Goal: Information Seeking & Learning: Learn about a topic

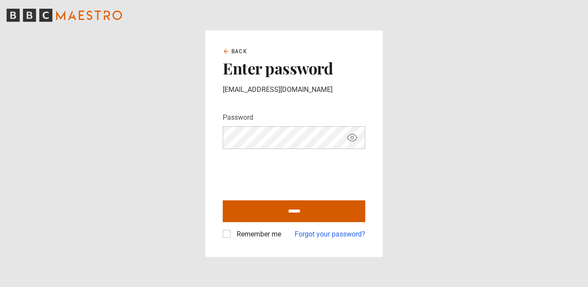
click at [259, 212] on input "******" at bounding box center [294, 212] width 143 height 22
type input "**********"
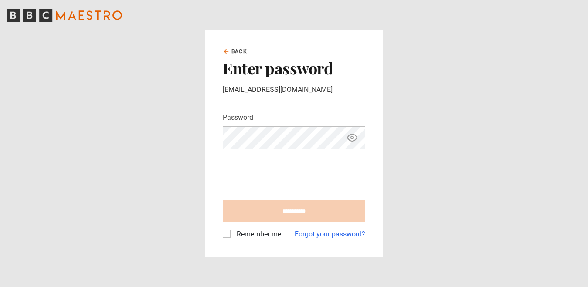
click at [233, 235] on label "Remember me" at bounding box center [257, 234] width 48 height 10
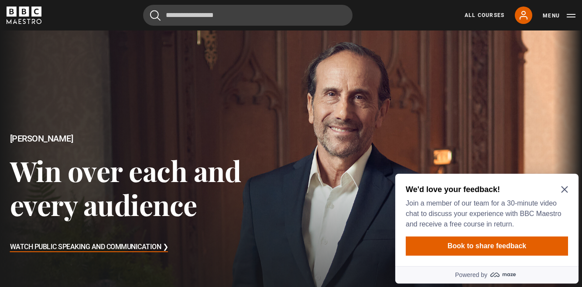
click at [564, 190] on icon "Close Maze Prompt" at bounding box center [564, 190] width 7 height 7
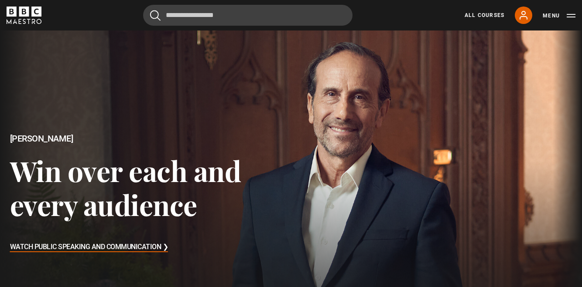
click at [556, 17] on button "Menu" at bounding box center [559, 15] width 33 height 9
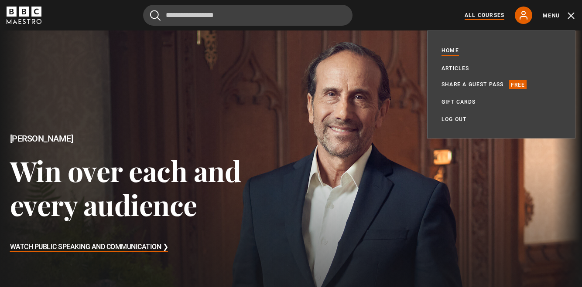
click at [490, 17] on link "All Courses" at bounding box center [484, 15] width 40 height 8
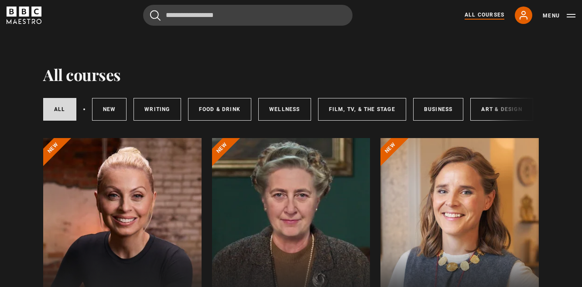
click at [553, 14] on button "Menu" at bounding box center [559, 15] width 33 height 9
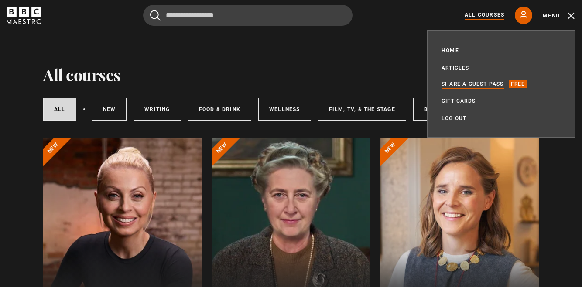
click at [495, 82] on link "Share a guest pass" at bounding box center [472, 84] width 62 height 9
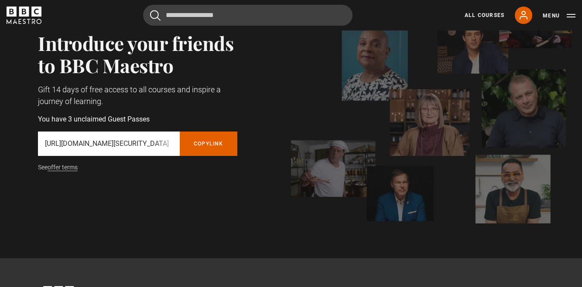
scroll to position [79, 0]
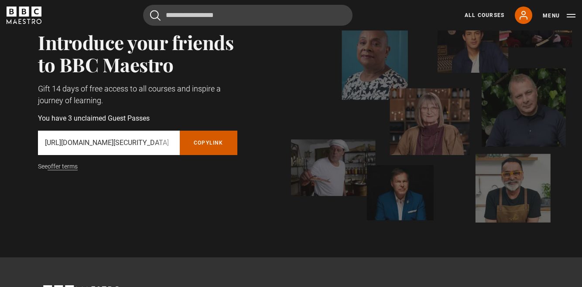
click at [211, 145] on button "Copy referral link" at bounding box center [209, 143] width 58 height 24
click at [478, 13] on link "All Courses" at bounding box center [484, 15] width 40 height 8
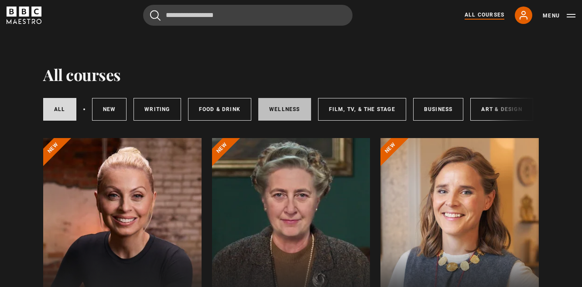
click at [297, 106] on link "Wellness" at bounding box center [284, 109] width 53 height 23
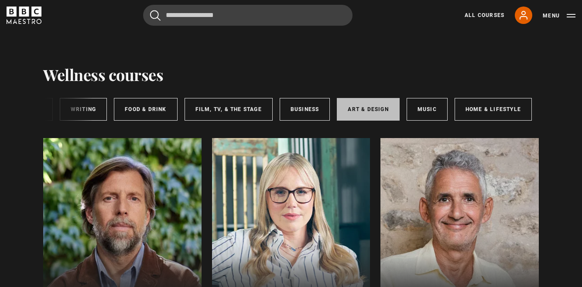
scroll to position [0, 177]
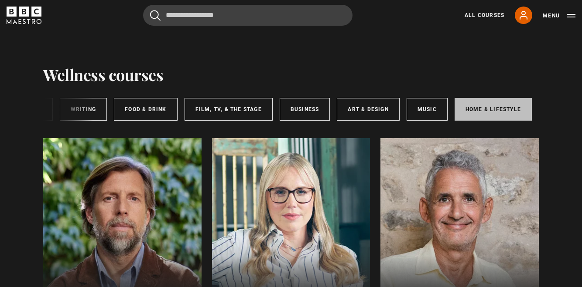
click at [485, 112] on link "Home & Lifestyle" at bounding box center [492, 109] width 77 height 23
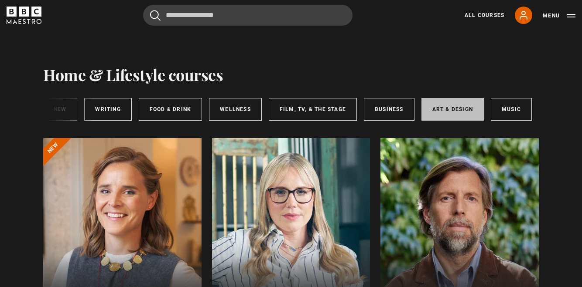
scroll to position [0, 177]
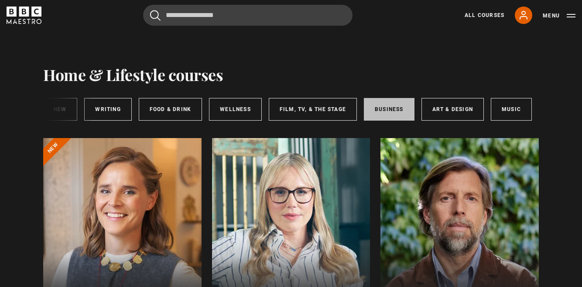
click at [393, 112] on link "Business" at bounding box center [389, 109] width 51 height 23
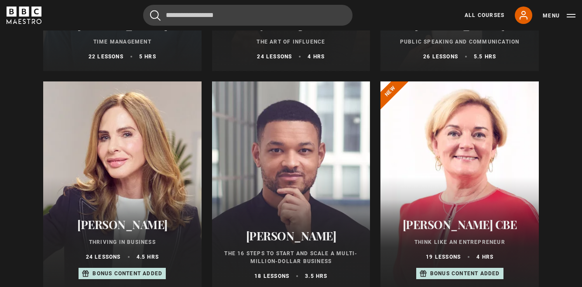
scroll to position [277, 0]
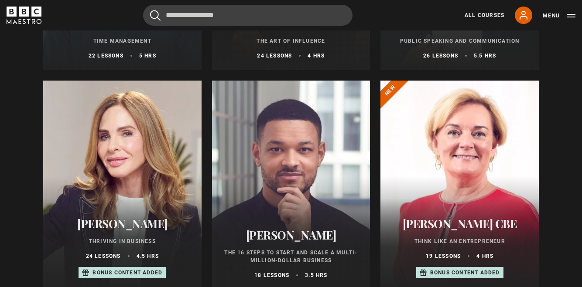
click at [289, 164] on div at bounding box center [291, 185] width 158 height 209
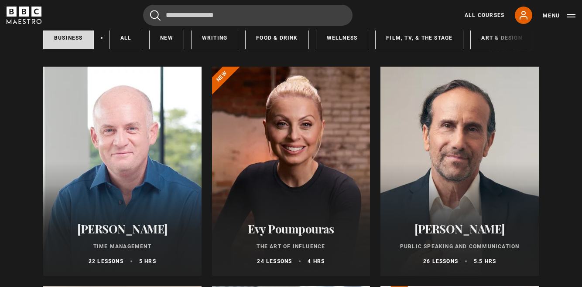
scroll to position [75, 0]
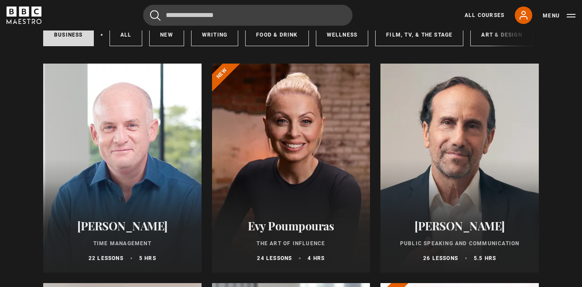
click at [102, 171] on div at bounding box center [122, 168] width 158 height 209
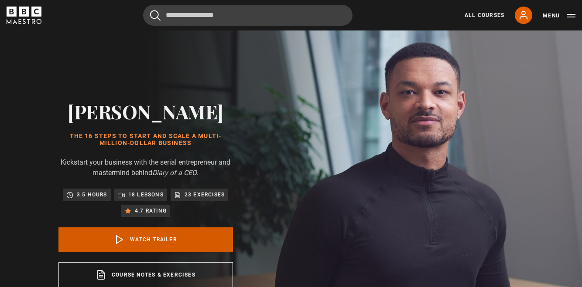
click at [123, 243] on link "Watch Trailer" at bounding box center [145, 240] width 174 height 24
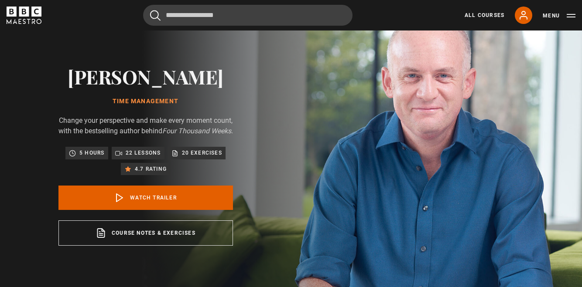
scroll to position [49, 0]
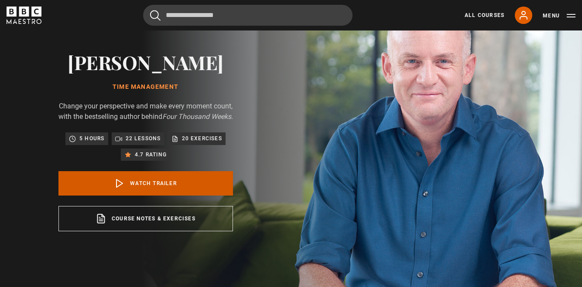
click at [157, 195] on link "Watch Trailer" at bounding box center [145, 183] width 174 height 24
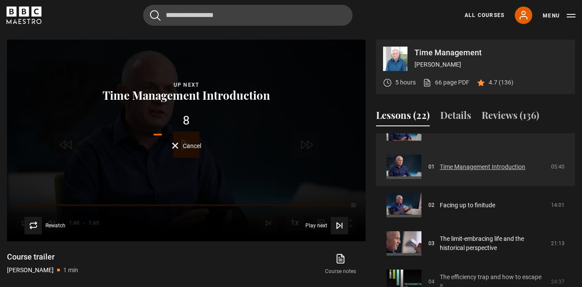
scroll to position [23, 0]
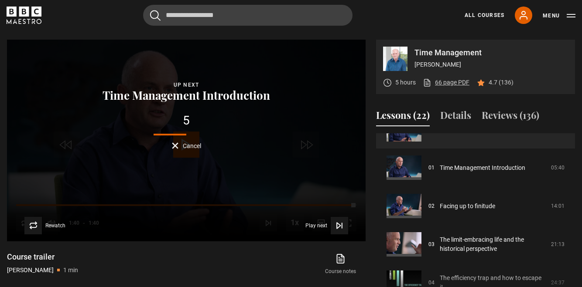
click at [441, 87] on link "66 page PDF (opens in new tab)" at bounding box center [446, 82] width 47 height 9
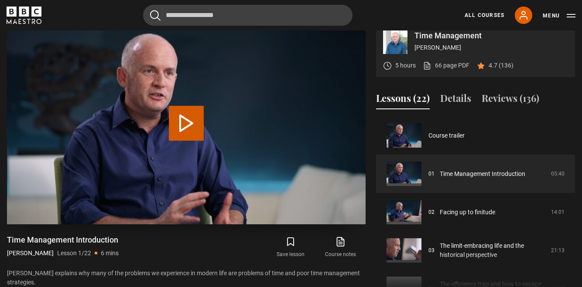
click at [174, 140] on button "Play Lesson Time Management Introduction" at bounding box center [186, 123] width 35 height 35
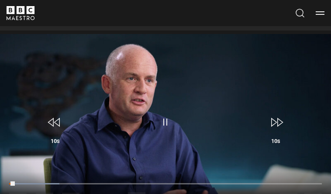
scroll to position [283, 0]
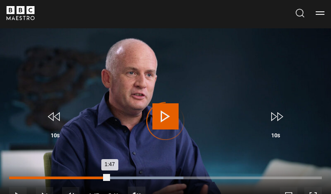
drag, startPoint x: 134, startPoint y: 178, endPoint x: 105, endPoint y: 176, distance: 28.9
click at [105, 177] on div "1:47" at bounding box center [58, 178] width 99 height 3
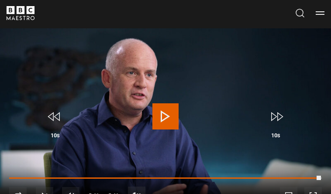
click at [170, 120] on span "Video Player" at bounding box center [165, 116] width 26 height 26
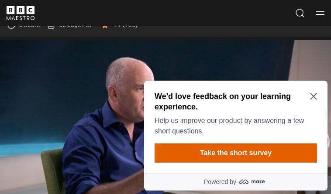
scroll to position [273, 0]
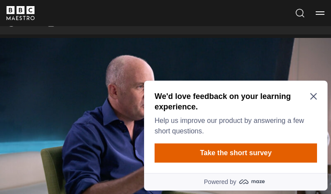
click at [314, 96] on icon "Close Maze Prompt" at bounding box center [313, 96] width 7 height 7
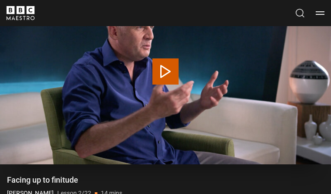
scroll to position [332, 0]
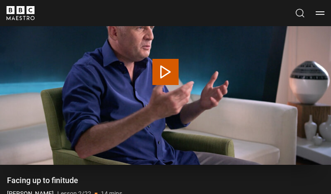
click at [166, 71] on button "Play Lesson Facing up to finitude" at bounding box center [165, 72] width 26 height 26
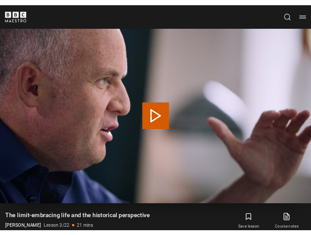
scroll to position [344, 0]
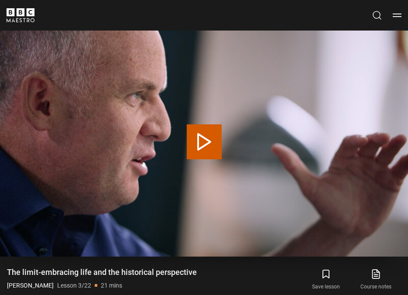
click at [205, 147] on button "Play Lesson The limit-embracing life and the historical perspective" at bounding box center [204, 141] width 35 height 35
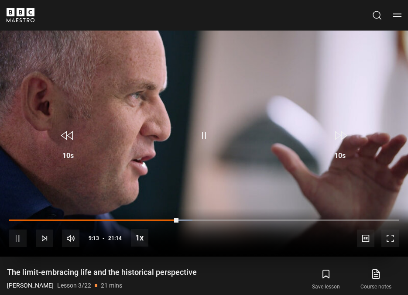
click at [205, 137] on span "Video Player" at bounding box center [204, 136] width 26 height 26
click at [198, 143] on span "Video Player" at bounding box center [204, 136] width 26 height 26
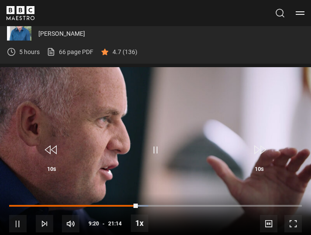
scroll to position [243, 0]
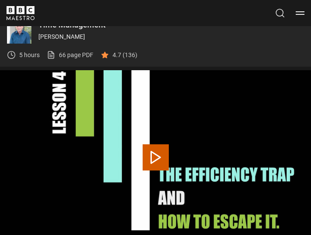
click at [159, 160] on button "Play Lesson The efficiency trap and how to escape it" at bounding box center [156, 157] width 26 height 26
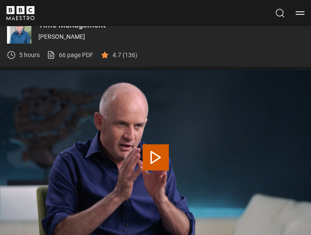
click at [156, 156] on button "Play Lesson This is it, this is now" at bounding box center [156, 157] width 26 height 26
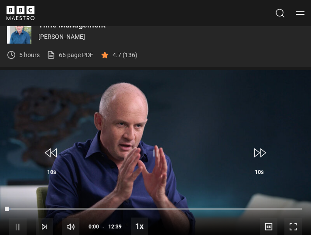
scroll to position [253, 0]
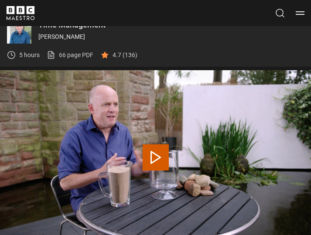
click at [163, 171] on button "Play Lesson Too many rocks" at bounding box center [156, 157] width 26 height 26
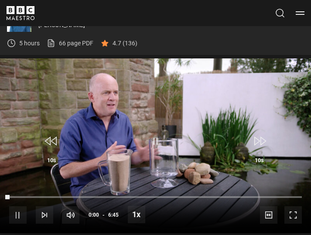
scroll to position [251, 0]
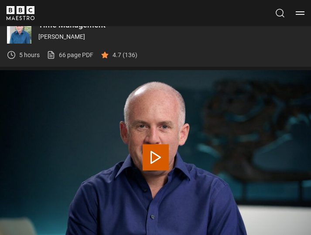
click at [147, 154] on button "Play Lesson Becoming a better procrastinator" at bounding box center [156, 157] width 26 height 26
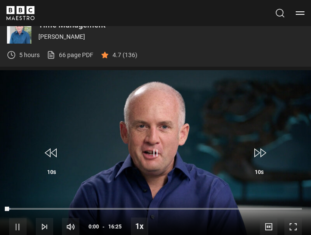
scroll to position [253, 0]
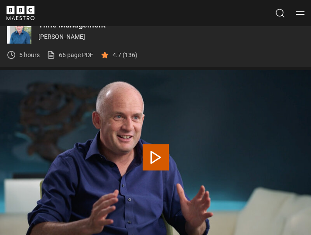
click at [140, 152] on video "Video Player" at bounding box center [155, 157] width 311 height 175
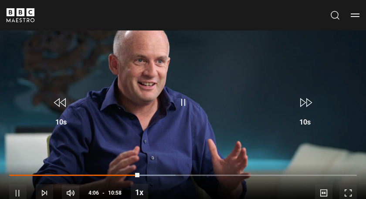
scroll to position [294, 0]
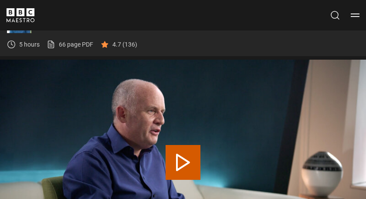
click at [174, 161] on button "Play Lesson The art of making decisions and the joy of missing out" at bounding box center [183, 162] width 35 height 35
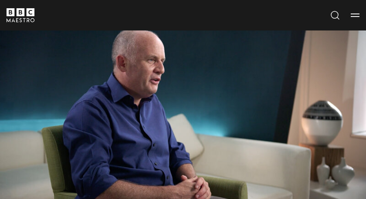
scroll to position [297, 0]
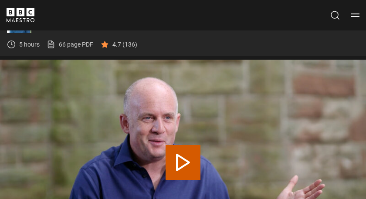
click at [175, 171] on button "Play Lesson Rivers vs buckets: The menu principle" at bounding box center [183, 162] width 35 height 35
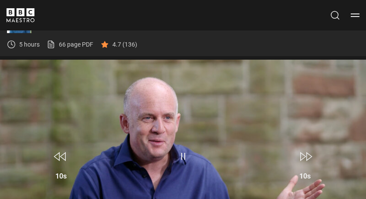
scroll to position [317, 0]
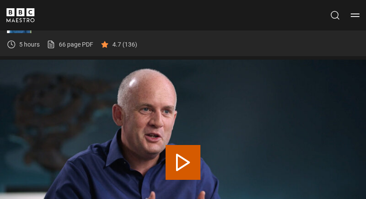
click at [171, 167] on button "Play Lesson The truth about distraction" at bounding box center [183, 162] width 35 height 35
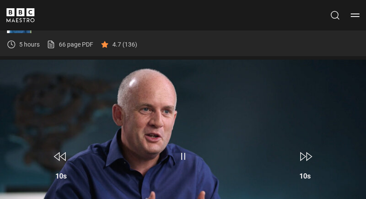
scroll to position [317, 0]
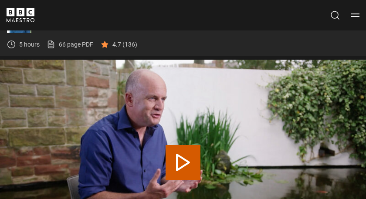
click at [184, 169] on button "Play Lesson The awkwardness principle" at bounding box center [183, 162] width 35 height 35
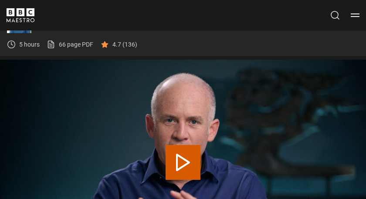
click at [180, 176] on button "Play Lesson You never really have time" at bounding box center [183, 162] width 35 height 35
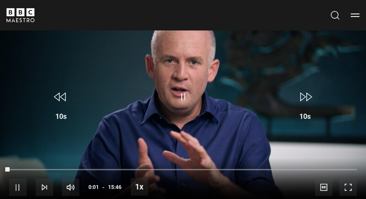
scroll to position [305, 0]
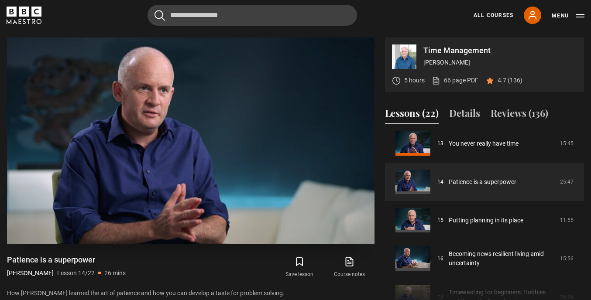
scroll to position [347, 0]
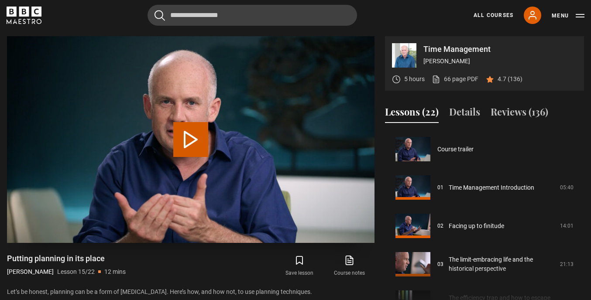
scroll to position [537, 0]
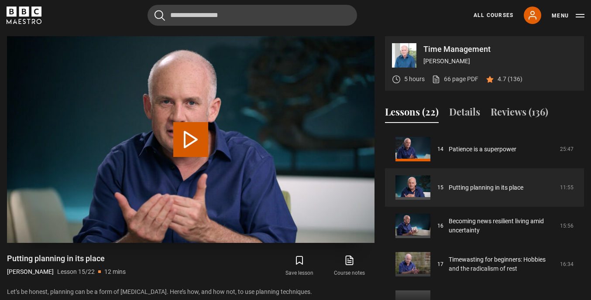
click at [189, 150] on button "Play Lesson Putting planning in its place" at bounding box center [190, 139] width 35 height 35
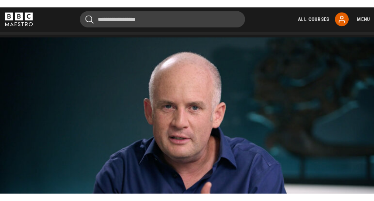
scroll to position [0, 0]
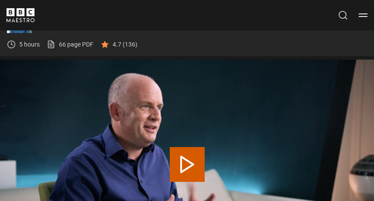
click at [196, 170] on button "Play Lesson Becoming news resilient living amid uncertainty" at bounding box center [187, 164] width 35 height 35
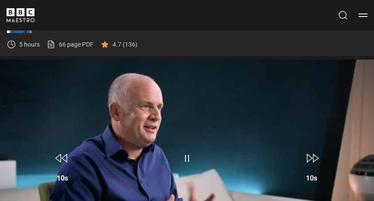
scroll to position [317, 0]
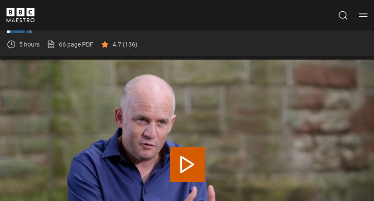
click at [187, 174] on button "Play Lesson Timewasting for beginners: Hobbies and the radicalism of rest" at bounding box center [187, 164] width 35 height 35
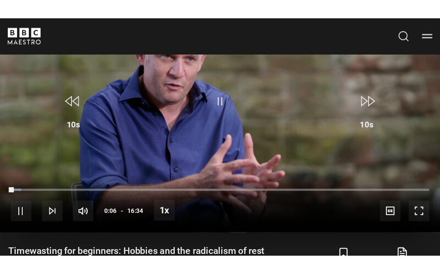
scroll to position [331, 0]
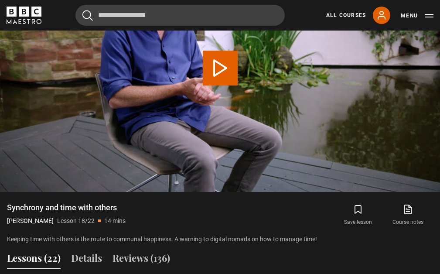
scroll to position [457, 0]
